Goal: Transaction & Acquisition: Purchase product/service

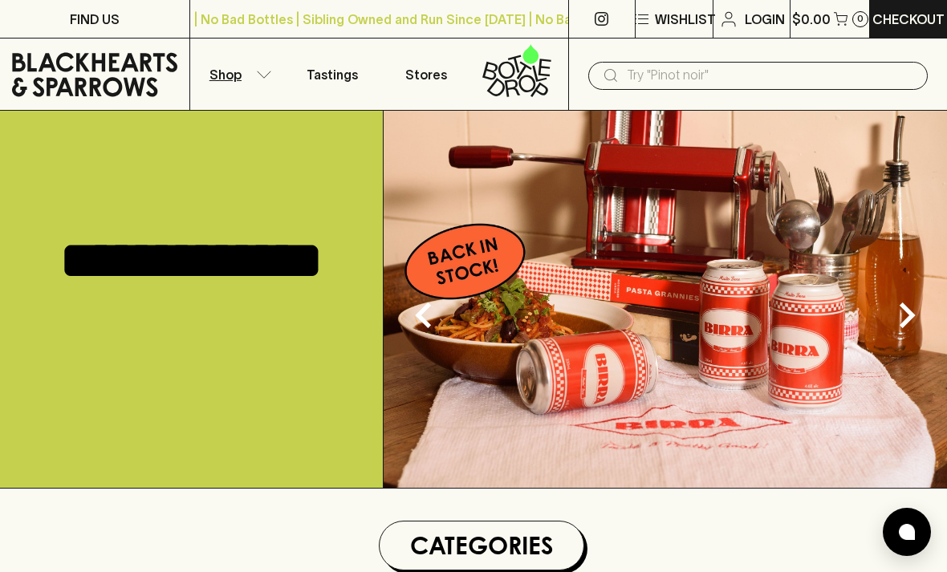
click at [244, 77] on button "Shop" at bounding box center [237, 74] width 95 height 71
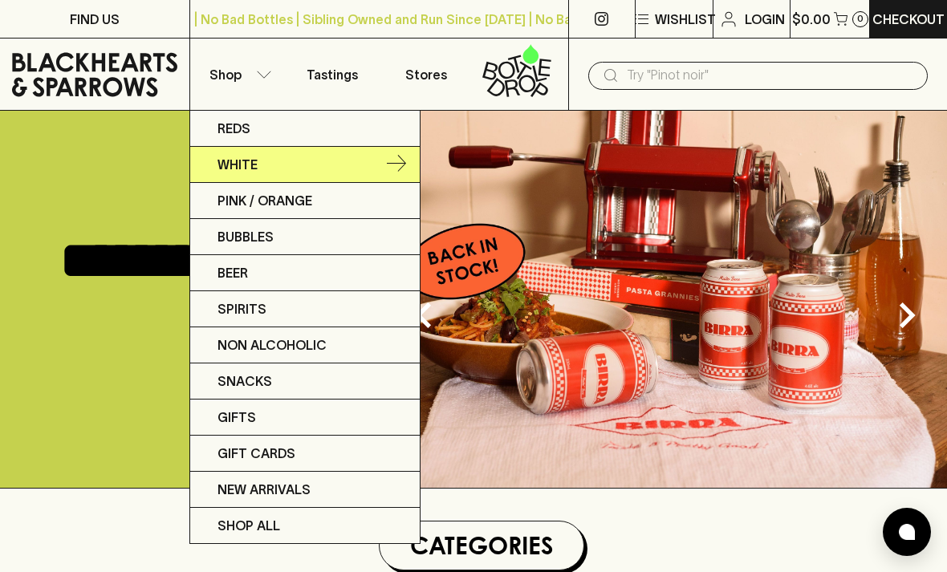
click at [250, 165] on p "White" at bounding box center [237, 164] width 40 height 19
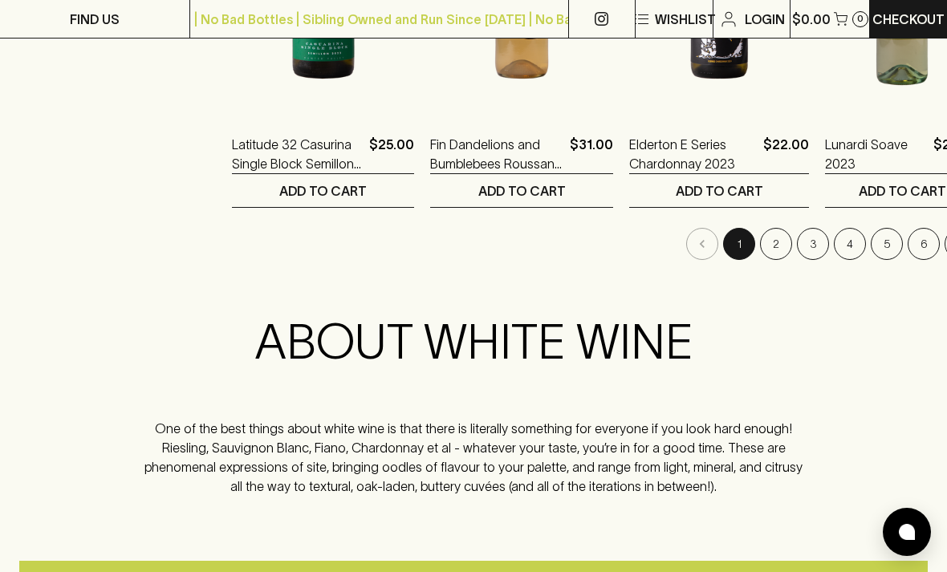
scroll to position [2132, 0]
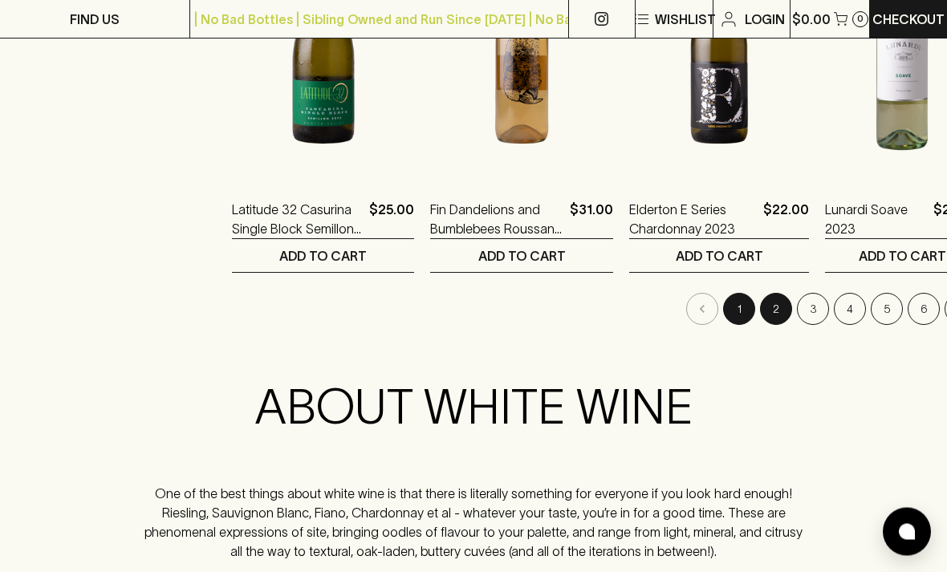
click at [760, 296] on button "2" at bounding box center [776, 310] width 32 height 32
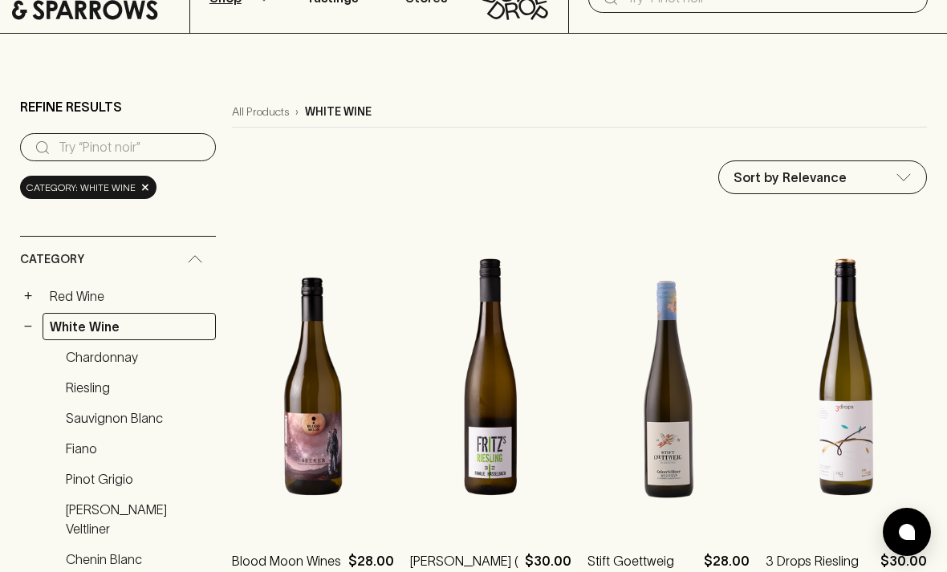
scroll to position [76, 0]
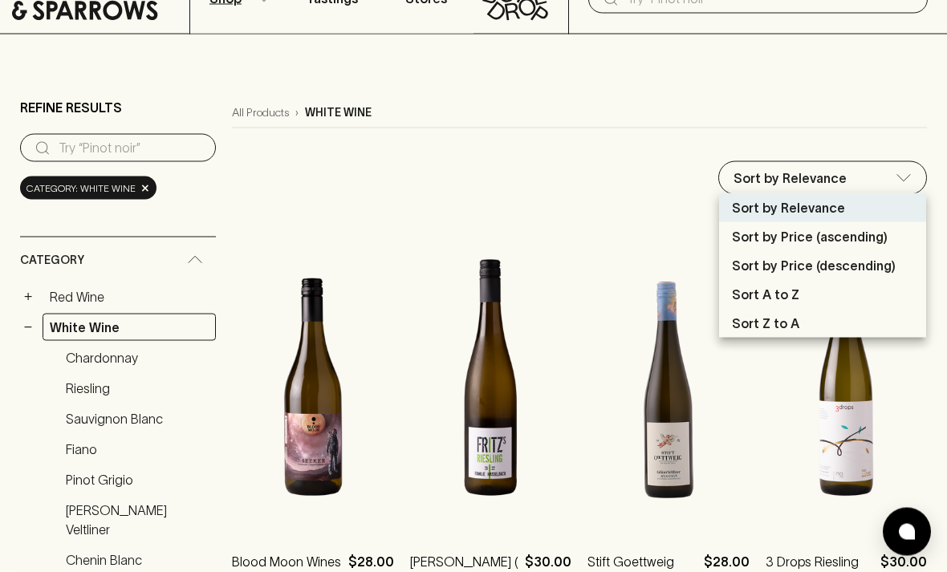
scroll to position [77, 0]
click at [878, 236] on p "Sort by Price (ascending)" at bounding box center [810, 236] width 156 height 19
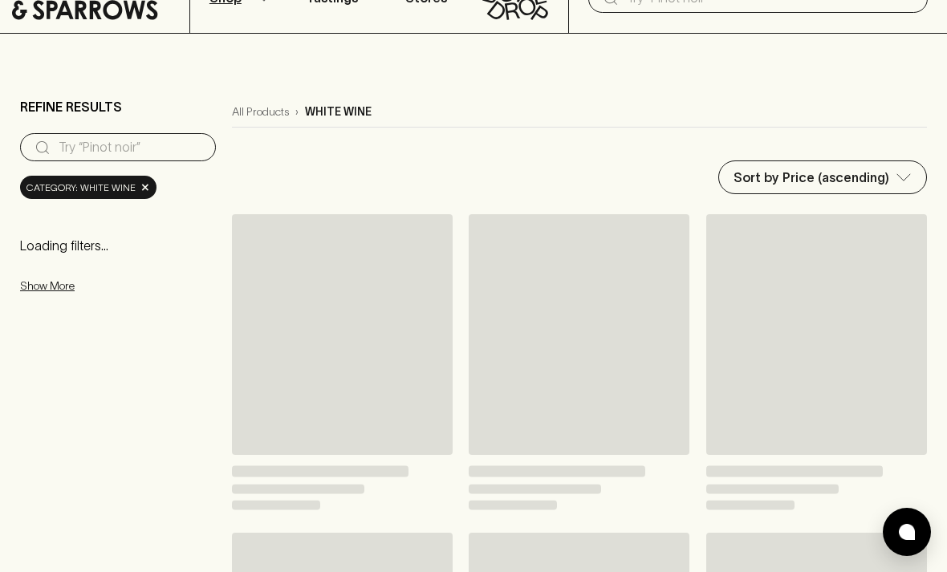
type input "price:asc"
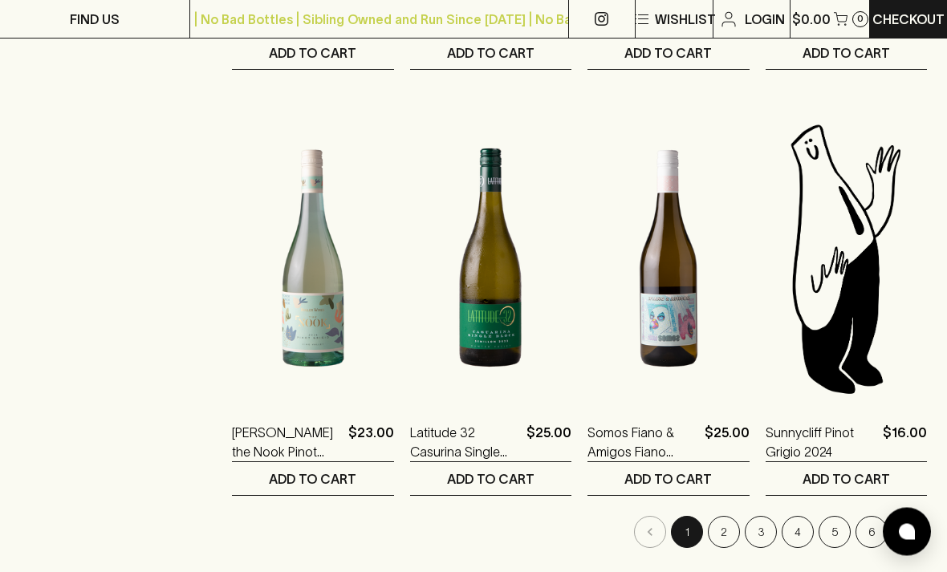
scroll to position [1910, 0]
click at [723, 533] on button "2" at bounding box center [724, 532] width 32 height 32
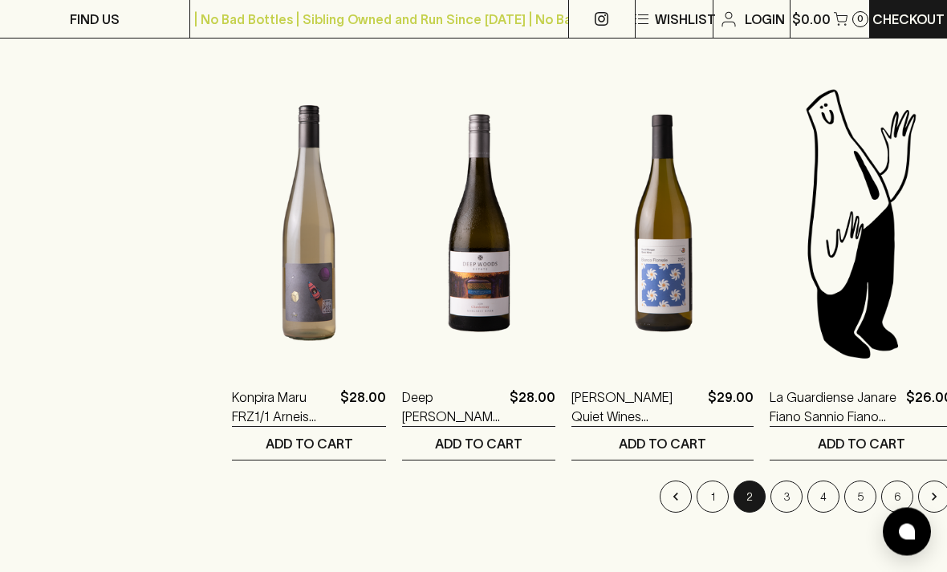
scroll to position [1962, 0]
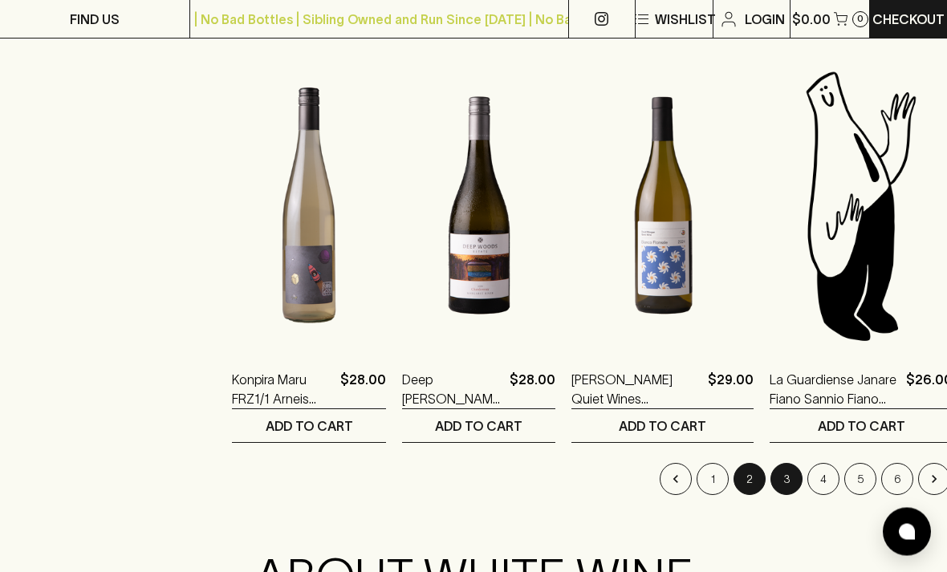
click at [770, 478] on button "3" at bounding box center [786, 480] width 32 height 32
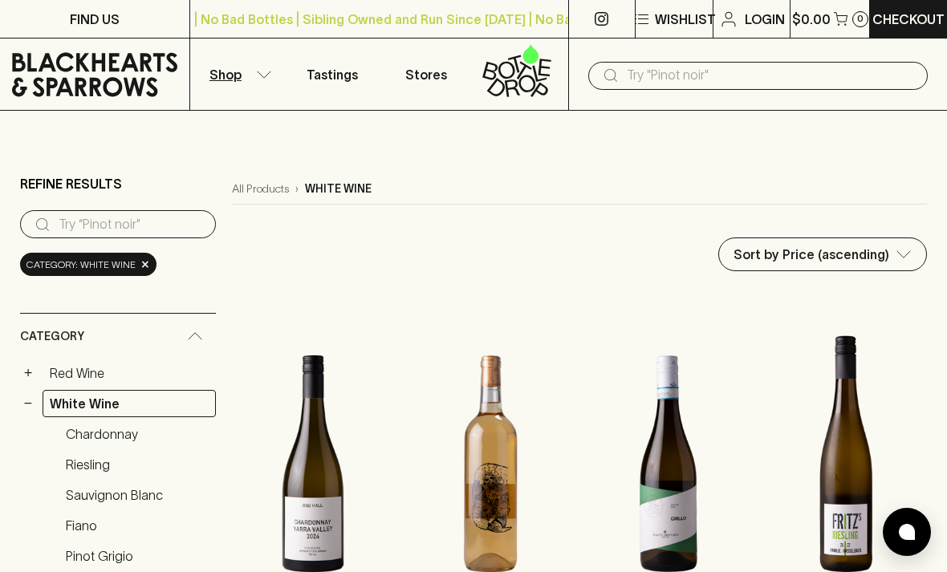
click at [513, 75] on icon at bounding box center [506, 70] width 17 height 18
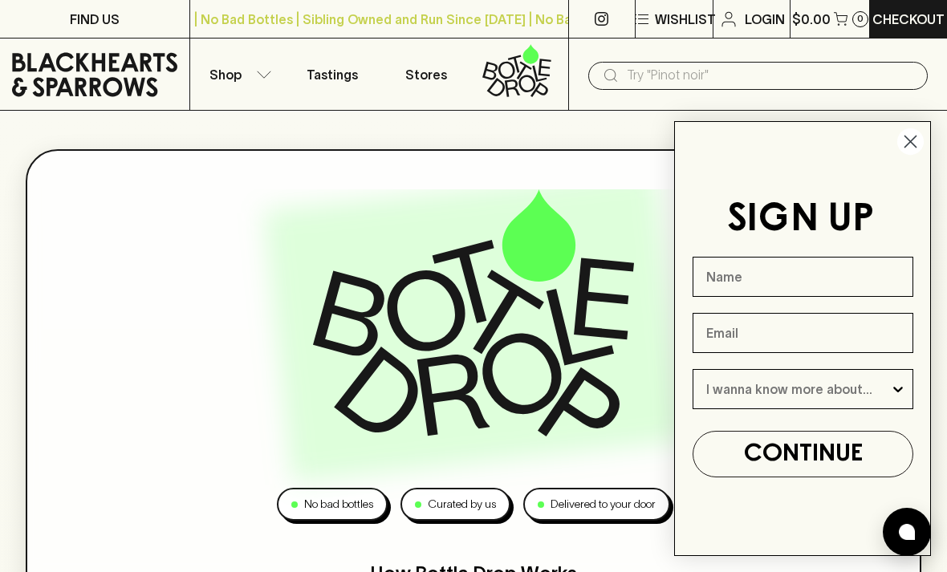
click at [917, 140] on circle "Close dialog" at bounding box center [910, 141] width 26 height 26
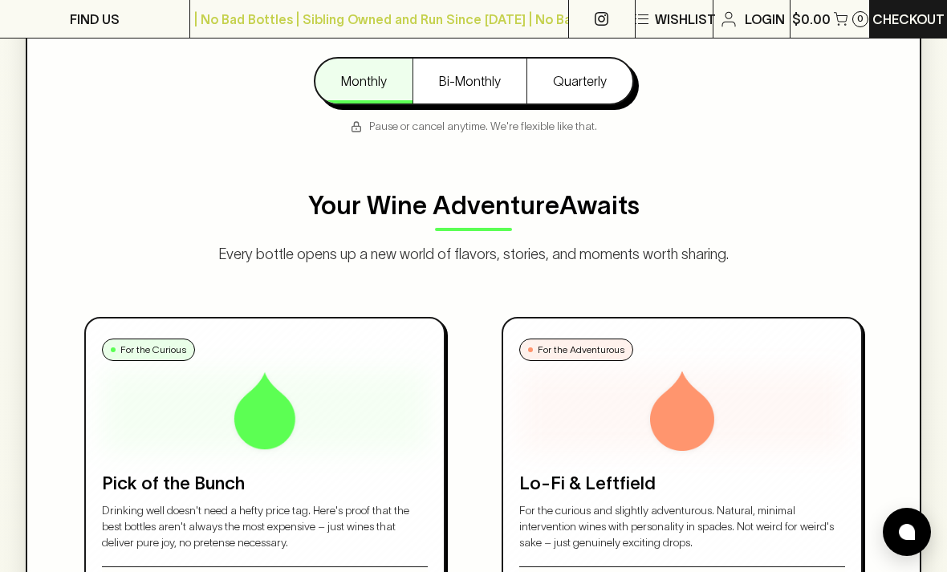
scroll to position [1009, 0]
